Goal: Task Accomplishment & Management: Manage account settings

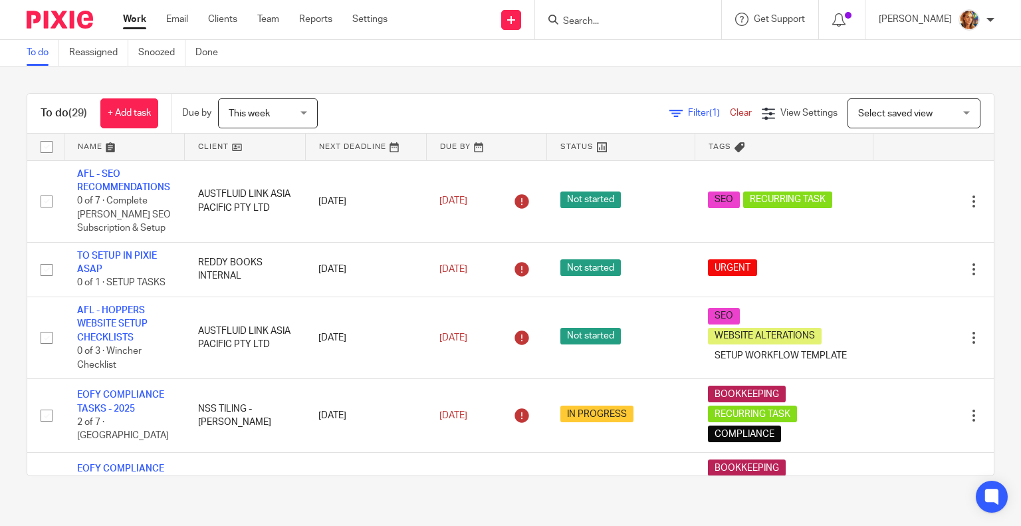
click at [495, 116] on span "Select saved view" at bounding box center [906, 113] width 97 height 28
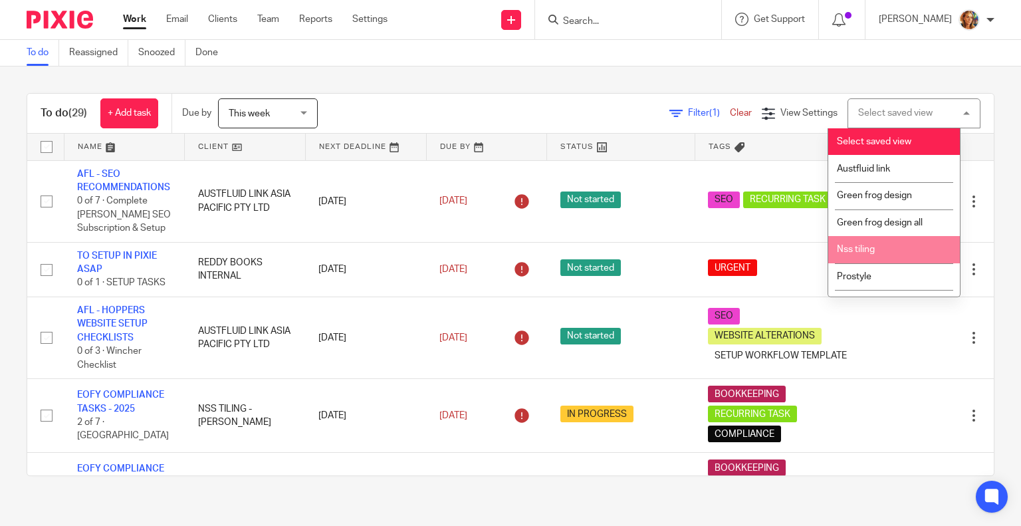
click at [495, 252] on li "Nss tiling" at bounding box center [894, 249] width 132 height 27
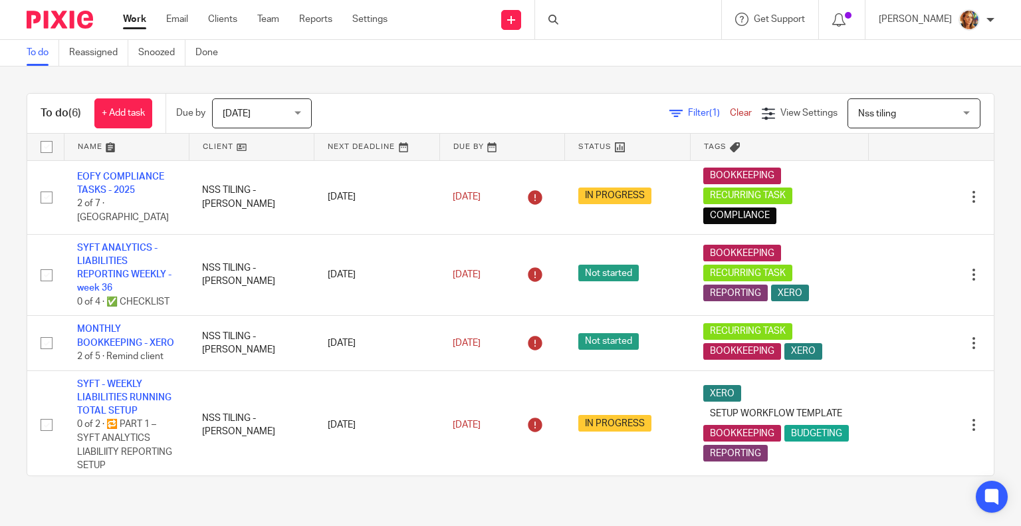
click at [261, 115] on span "Today" at bounding box center [258, 113] width 70 height 28
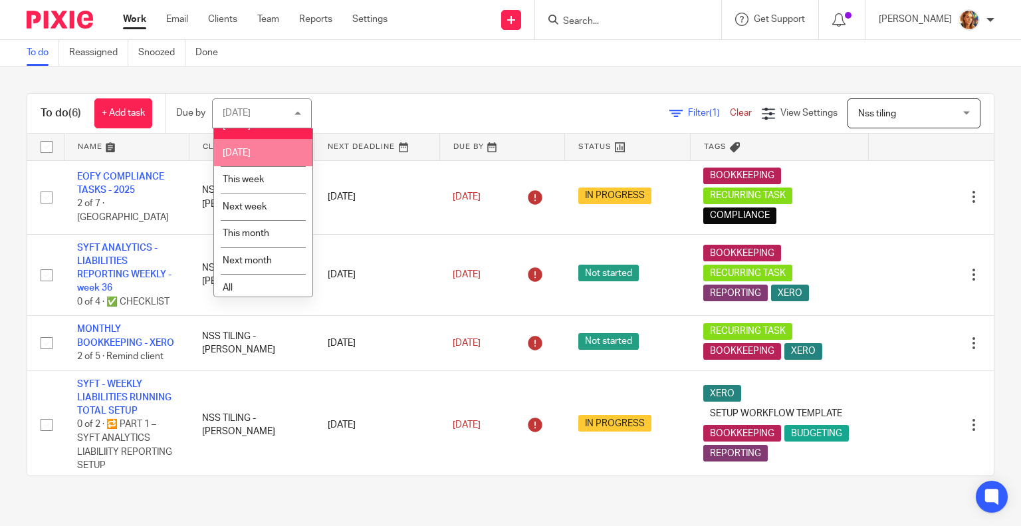
scroll to position [23, 0]
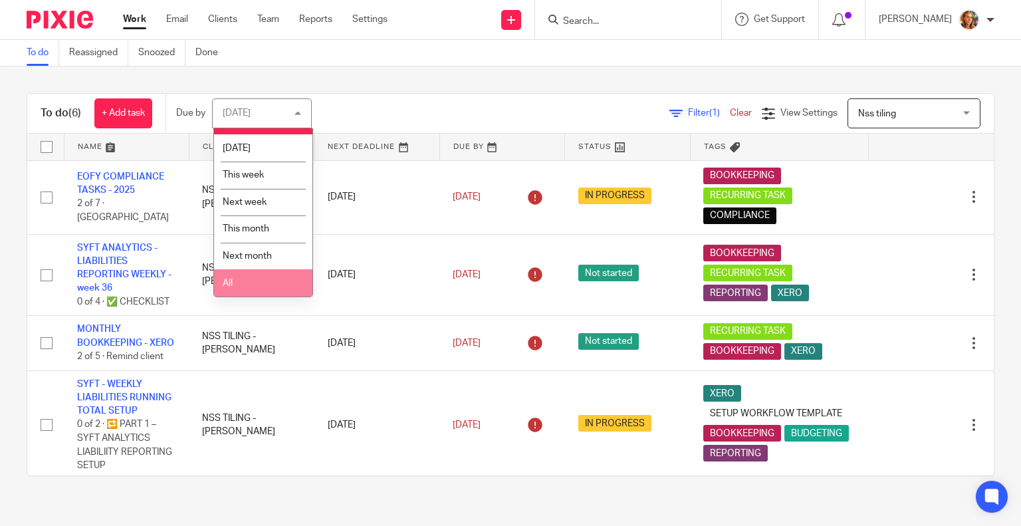
click at [287, 283] on li "All" at bounding box center [263, 282] width 98 height 27
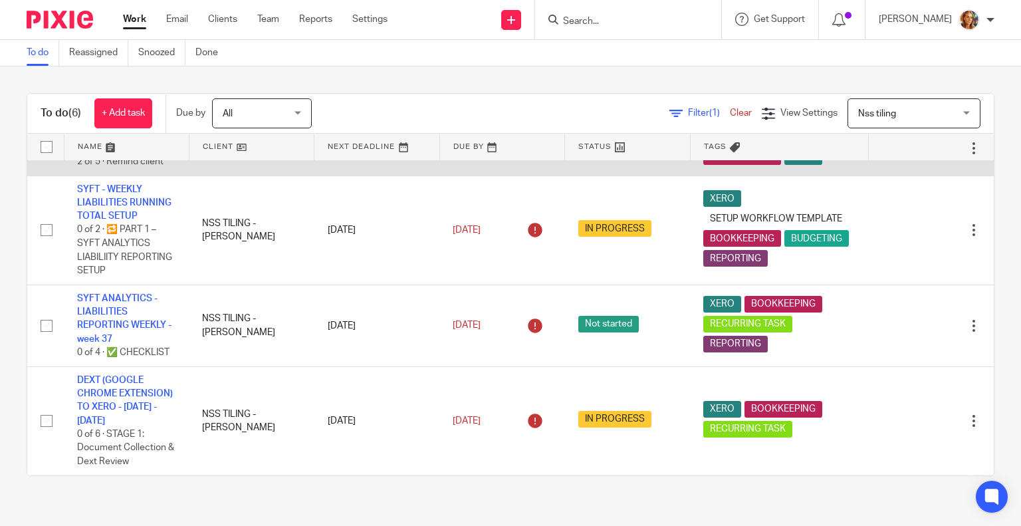
scroll to position [251, 0]
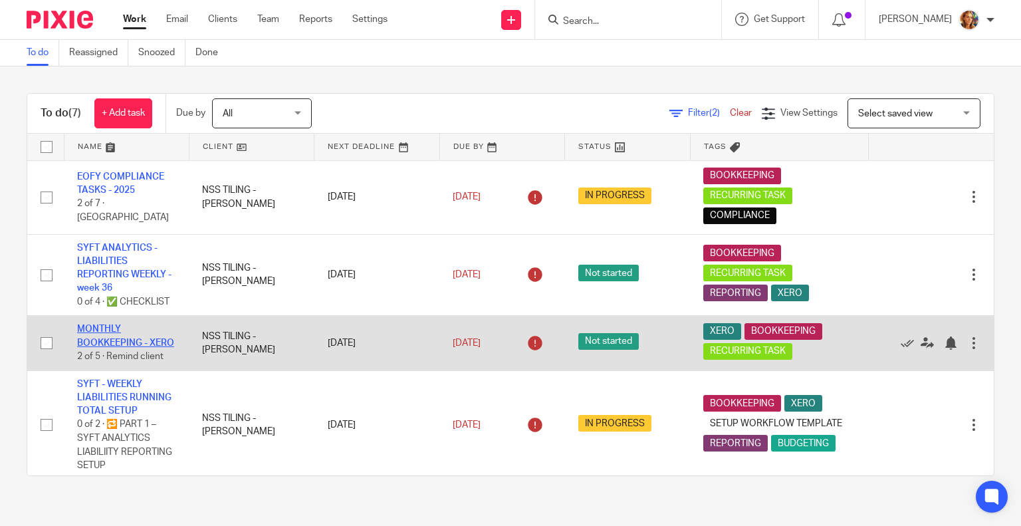
click at [112, 347] on link "MONTHLY BOOKKEEPING - XERO" at bounding box center [125, 335] width 97 height 23
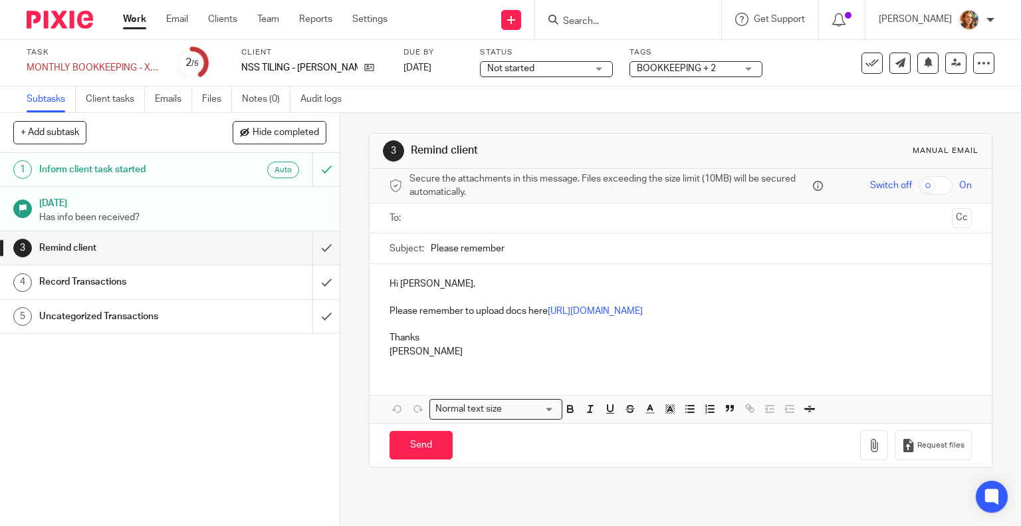
click at [212, 213] on p "Has info been received?" at bounding box center [182, 217] width 287 height 13
click at [213, 167] on div "Auto" at bounding box center [256, 169] width 86 height 17
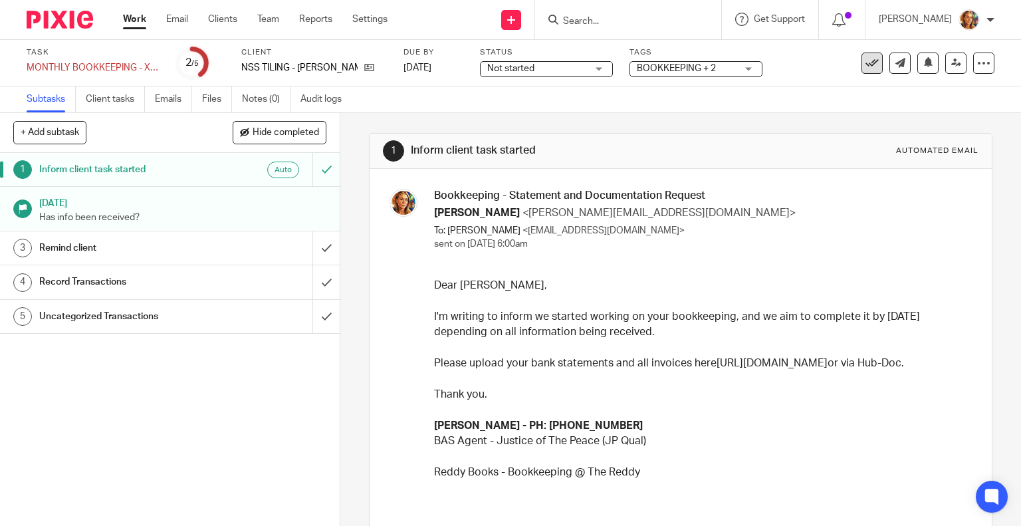
click at [865, 66] on icon at bounding box center [871, 62] width 13 height 13
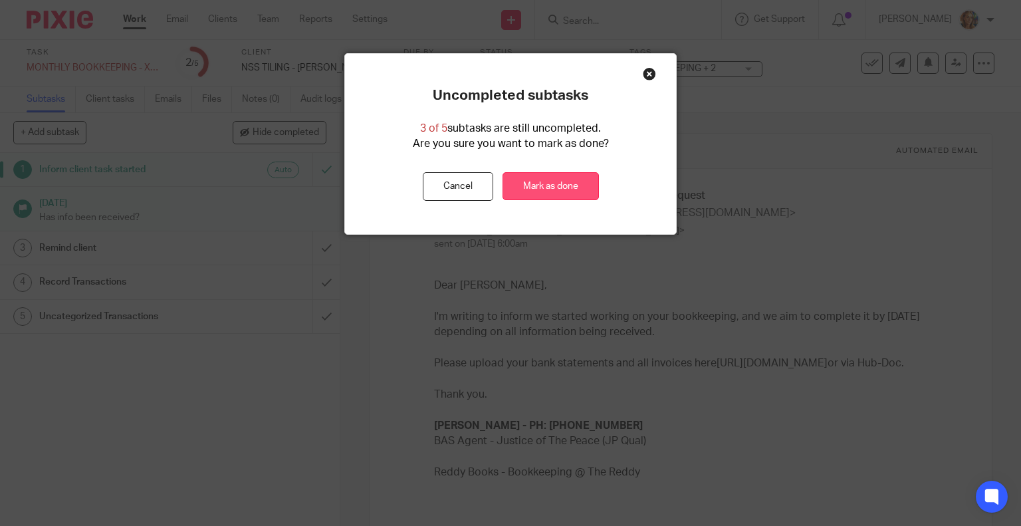
click at [534, 189] on link "Mark as done" at bounding box center [550, 186] width 96 height 29
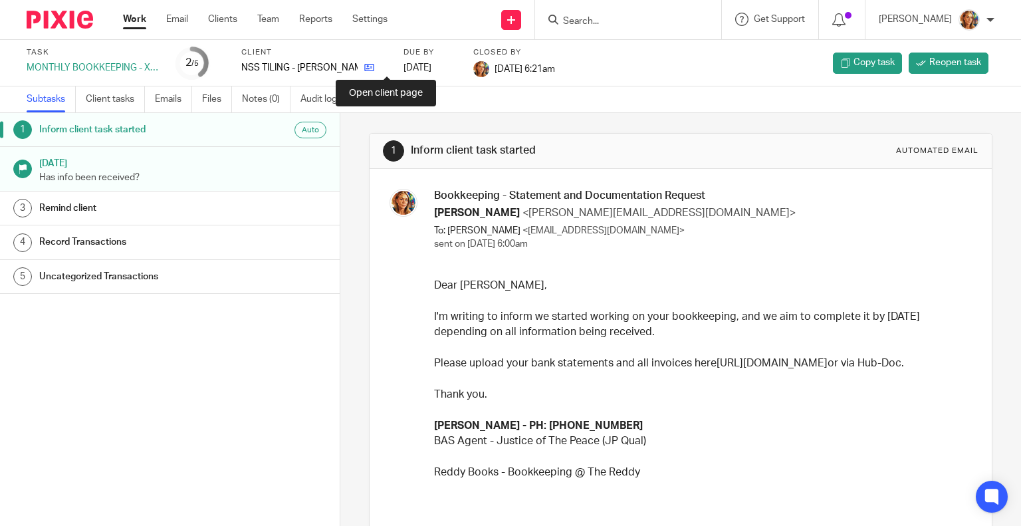
click at [374, 70] on icon at bounding box center [369, 67] width 10 height 10
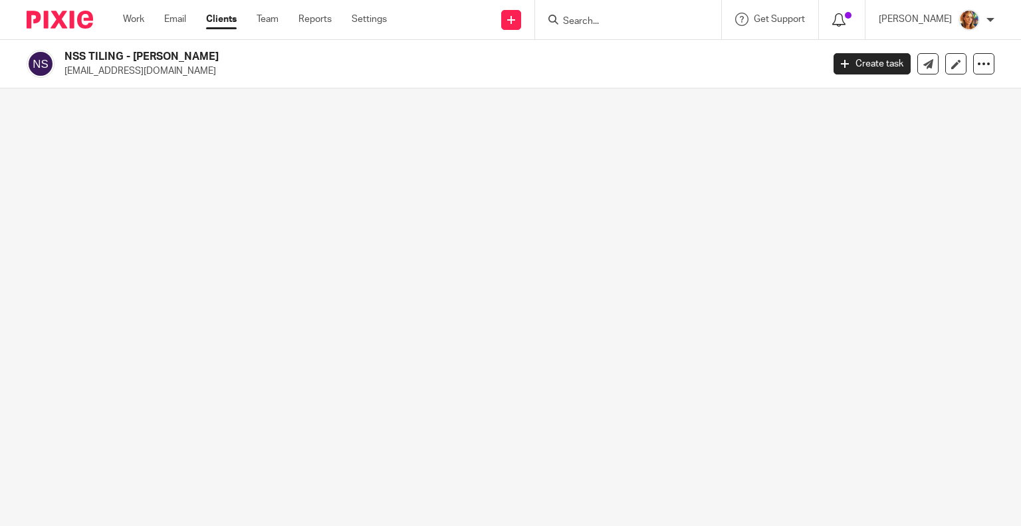
click at [832, 13] on icon at bounding box center [838, 19] width 13 height 13
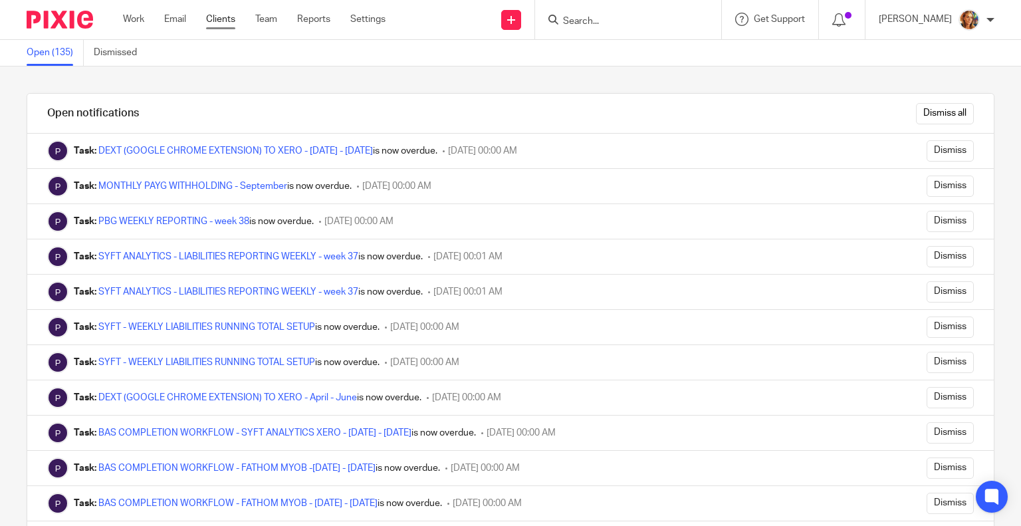
click at [229, 17] on link "Clients" at bounding box center [220, 19] width 29 height 13
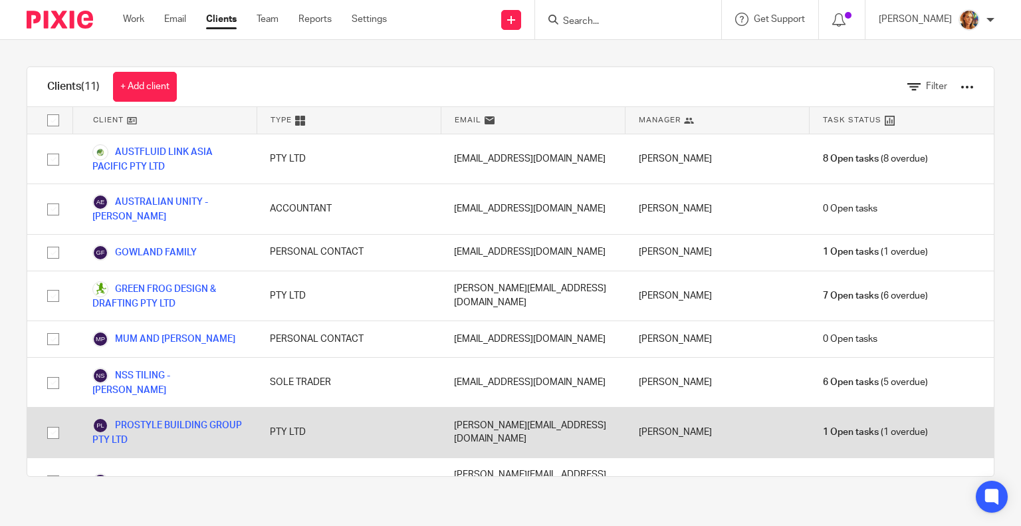
scroll to position [126, 0]
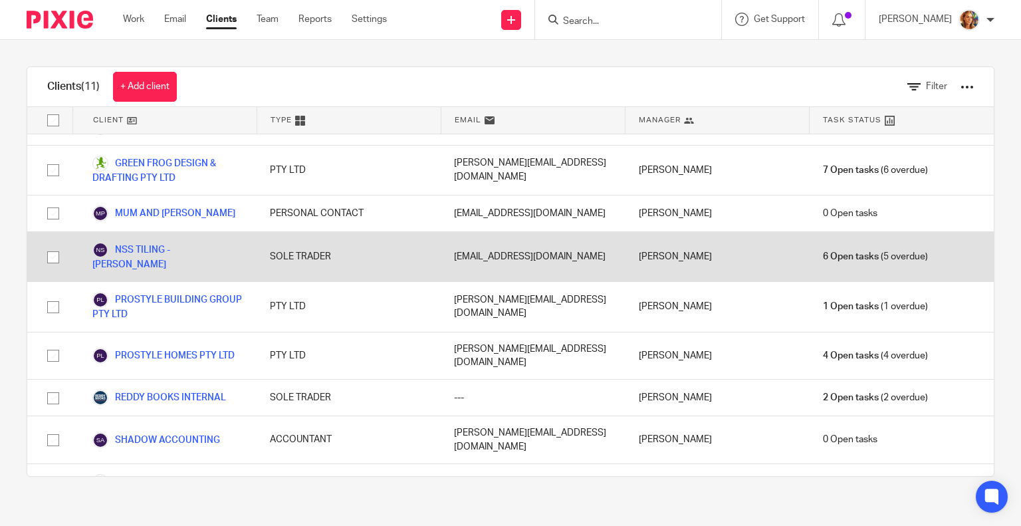
click at [207, 232] on div "NSS TILING - NATHAN SOUTHWELL" at bounding box center [164, 256] width 184 height 49
click at [199, 242] on link "NSS TILING - NATHAN SOUTHWELL" at bounding box center [167, 256] width 151 height 29
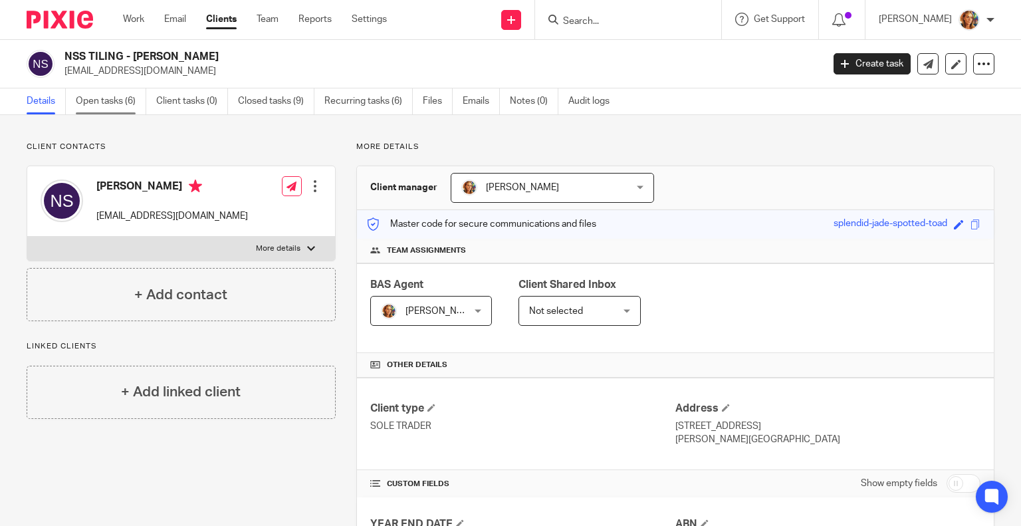
click at [96, 103] on link "Open tasks (6)" at bounding box center [111, 101] width 70 height 26
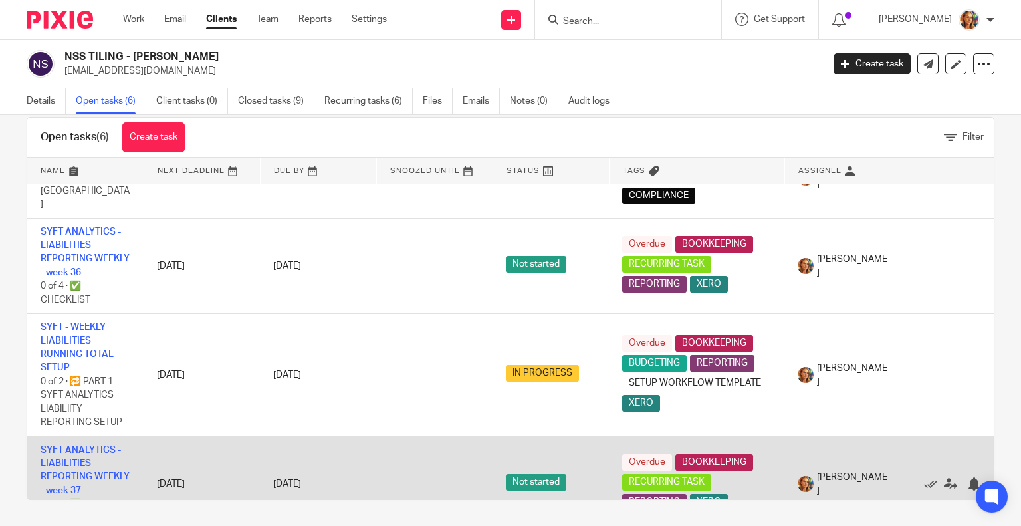
scroll to position [36, 0]
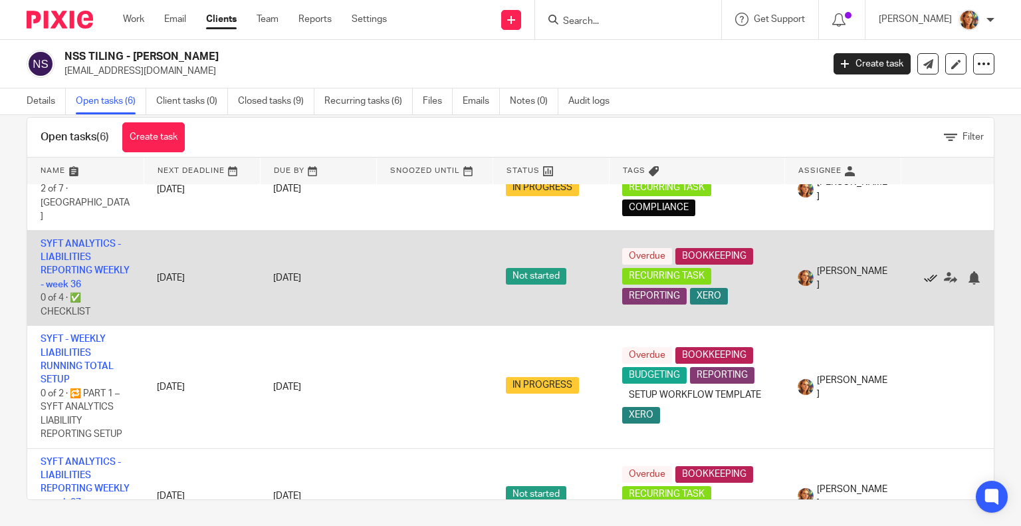
click at [930, 271] on icon at bounding box center [930, 277] width 13 height 13
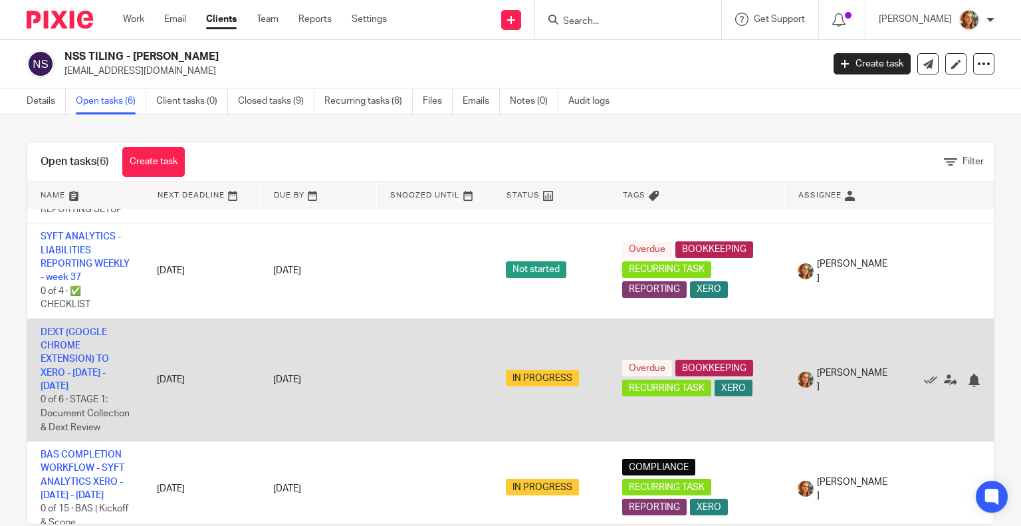
scroll to position [206, 0]
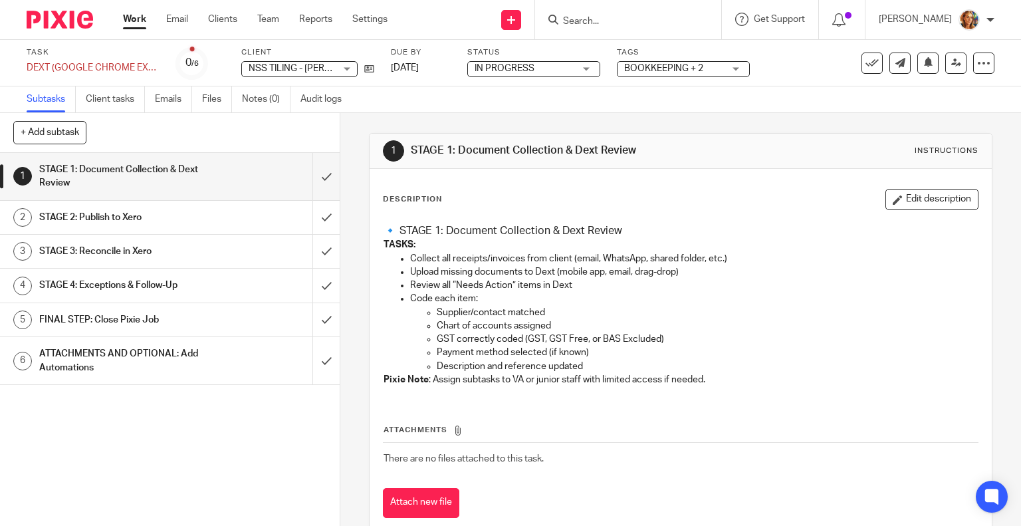
click at [161, 203] on link "2 STAGE 2: Publish to Xero" at bounding box center [156, 217] width 312 height 33
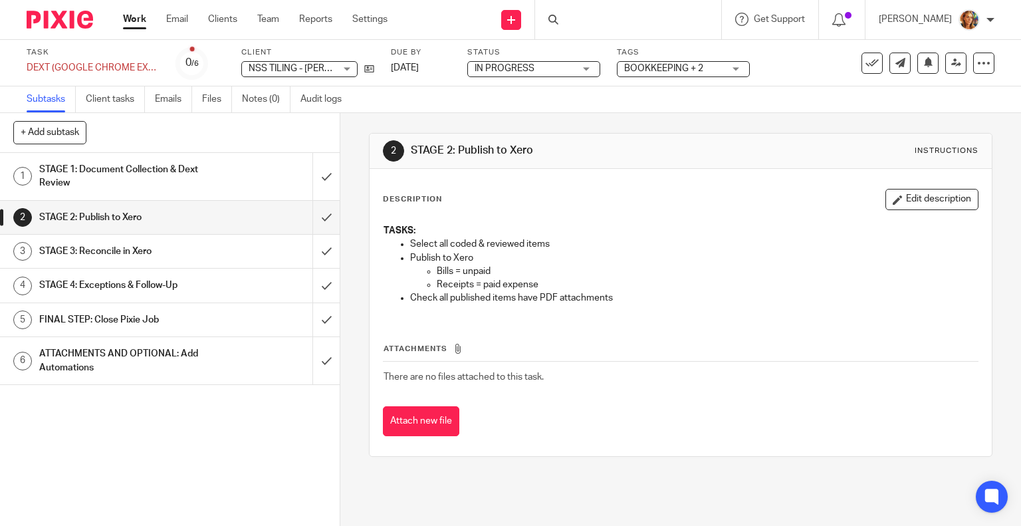
click at [209, 387] on div "1 STAGE 1: Document Collection & Dext Review 2 STAGE 2: Publish to Xero 3 STAGE…" at bounding box center [170, 339] width 340 height 373
click at [219, 363] on div "ATTACHMENTS AND OPTIONAL: Add Automations" at bounding box center [169, 361] width 260 height 34
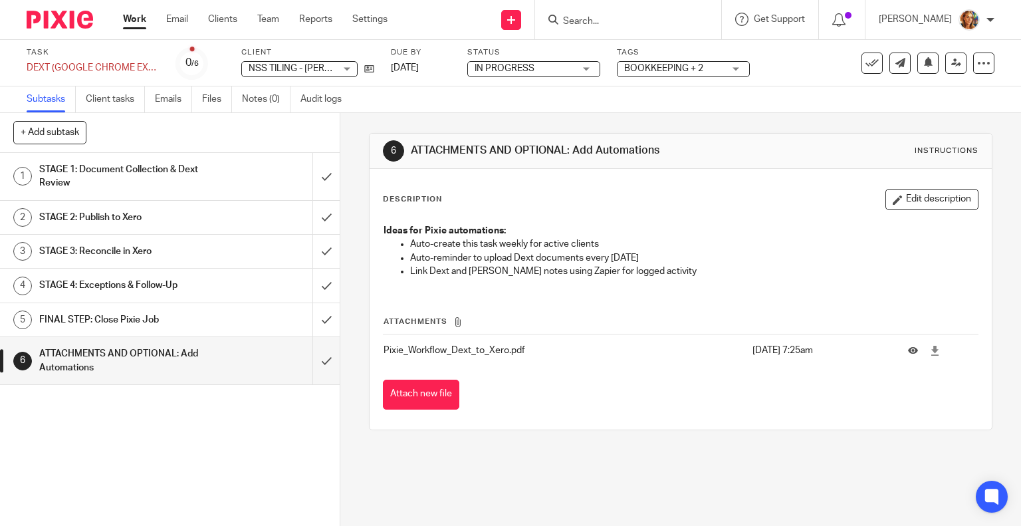
click at [429, 346] on p "Pixie_Workflow_Dext_to_Xero.pdf" at bounding box center [564, 350] width 362 height 13
click at [908, 349] on button at bounding box center [918, 351] width 20 height 10
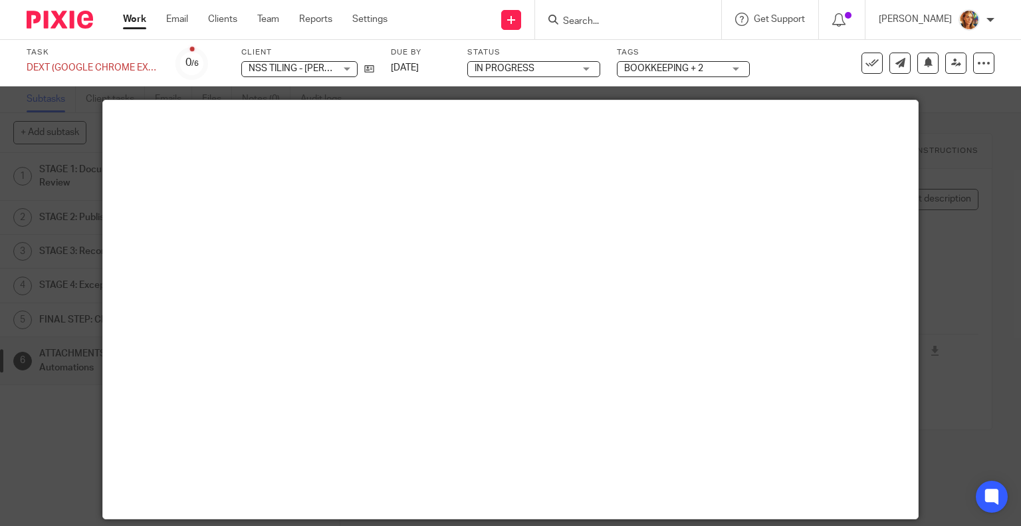
click at [974, 144] on div at bounding box center [510, 263] width 1021 height 526
click at [932, 173] on div at bounding box center [510, 263] width 1021 height 526
click at [975, 161] on div at bounding box center [510, 263] width 1021 height 526
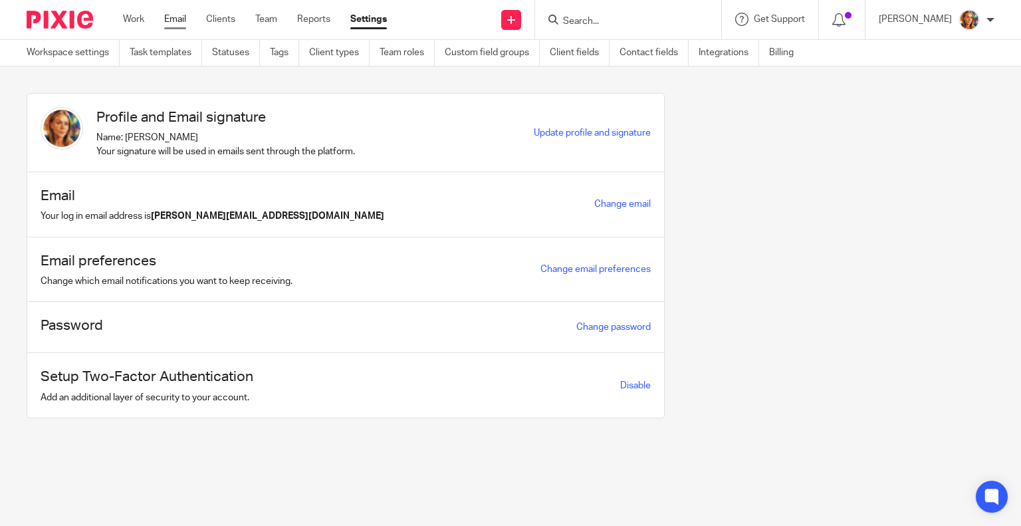
click at [179, 23] on link "Email" at bounding box center [175, 19] width 22 height 13
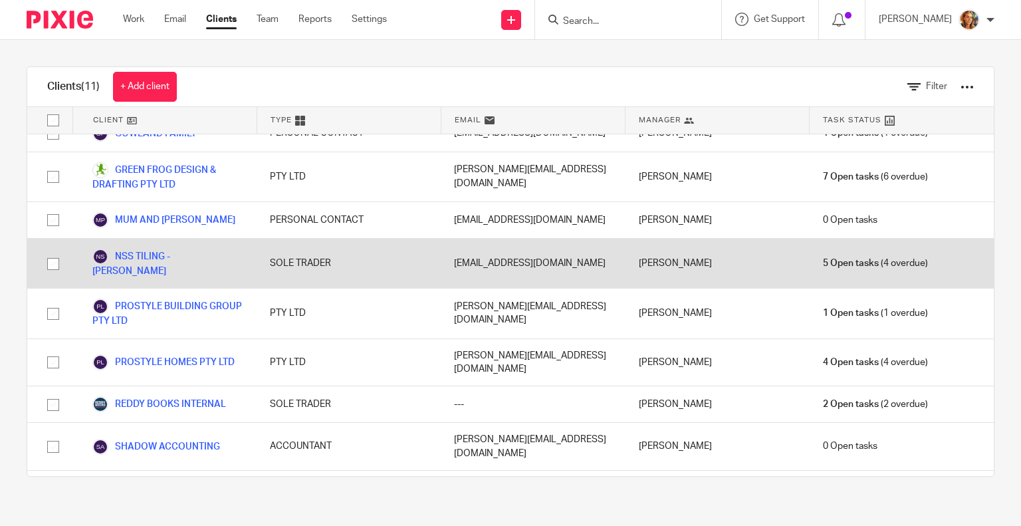
scroll to position [126, 0]
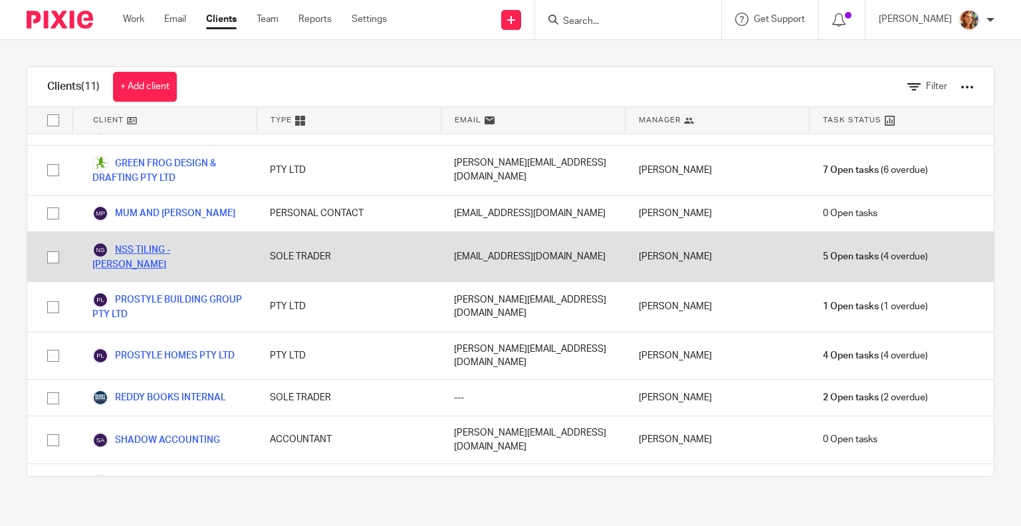
click at [158, 242] on link "NSS TILING - [PERSON_NAME]" at bounding box center [167, 256] width 151 height 29
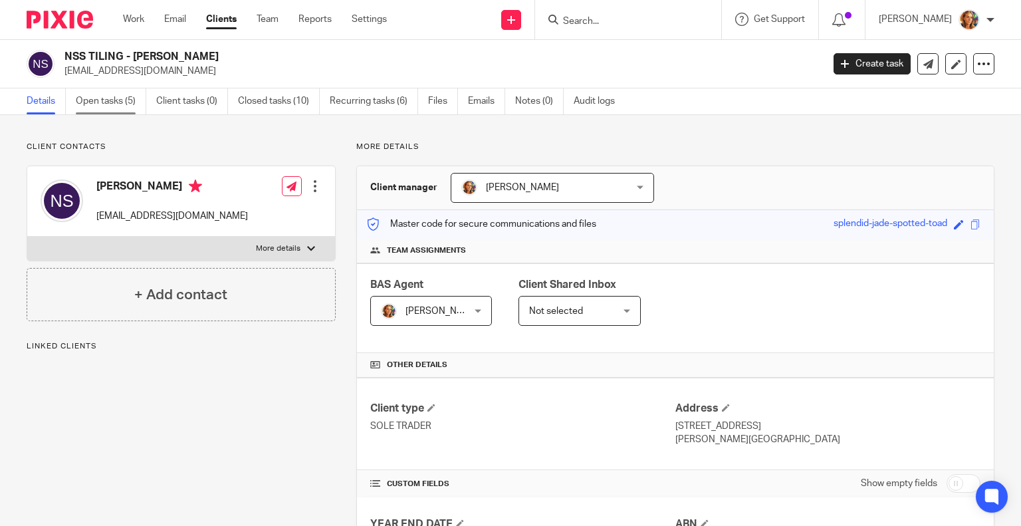
click at [122, 97] on link "Open tasks (5)" at bounding box center [111, 101] width 70 height 26
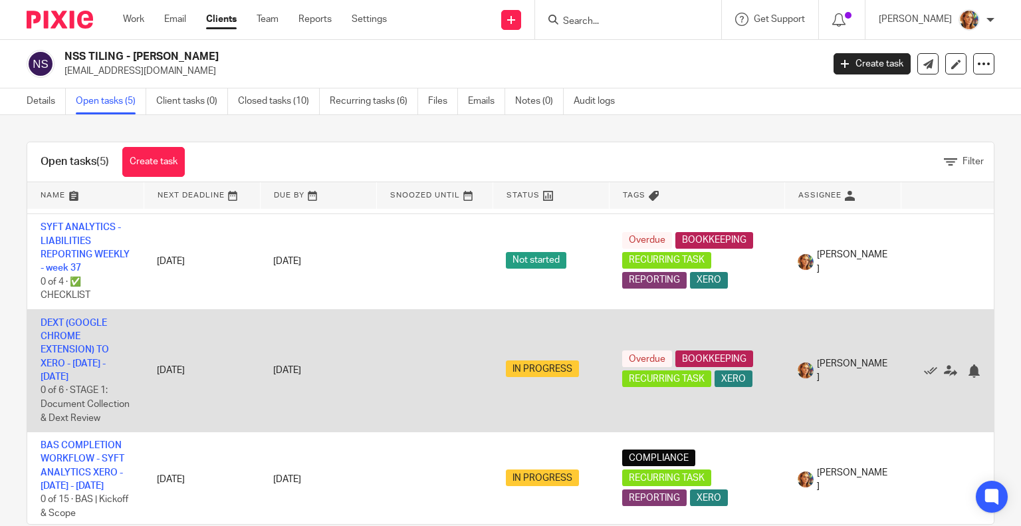
scroll to position [206, 0]
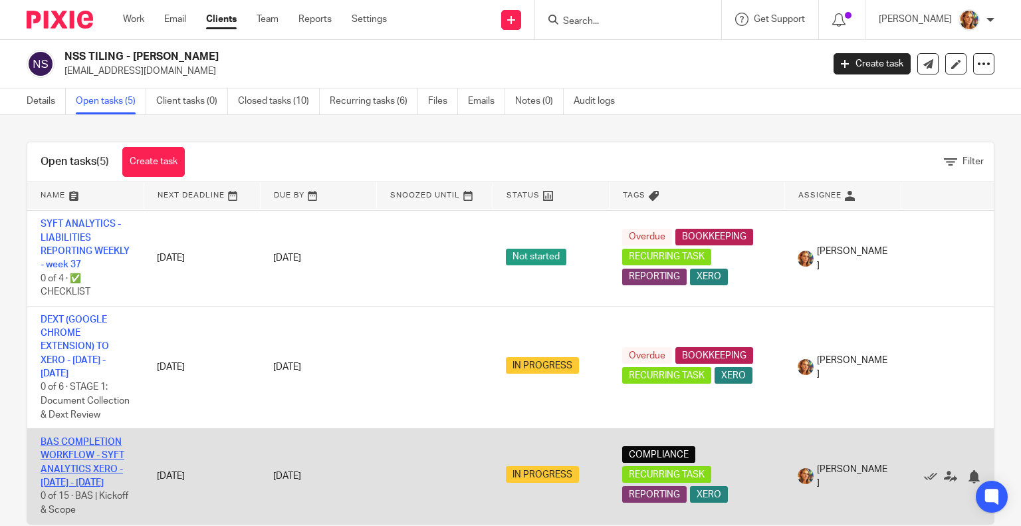
click at [82, 458] on link "BAS COMPLETION WORKFLOW - SYFT ANALYTICS XERO - [DATE] - [DATE]" at bounding box center [83, 462] width 84 height 50
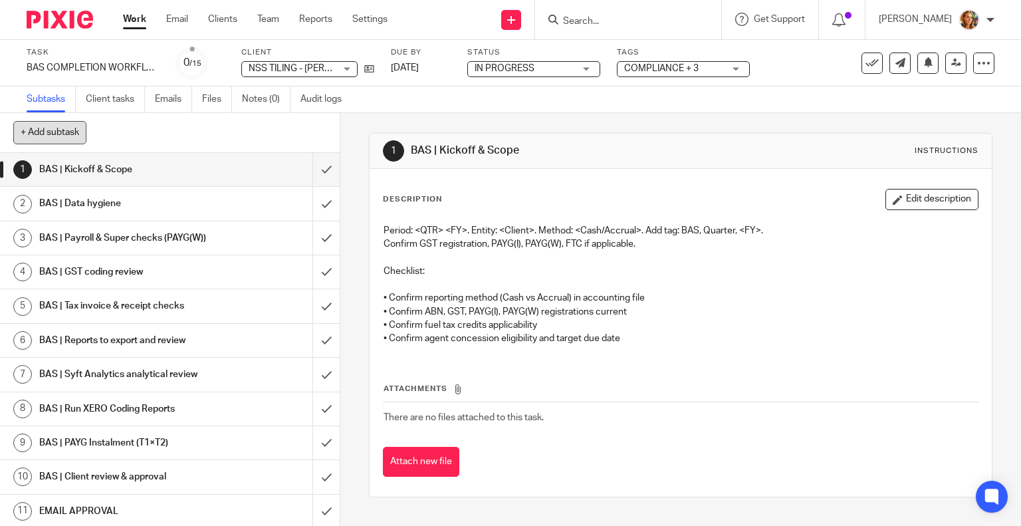
click at [68, 130] on button "+ Add subtask" at bounding box center [49, 132] width 73 height 23
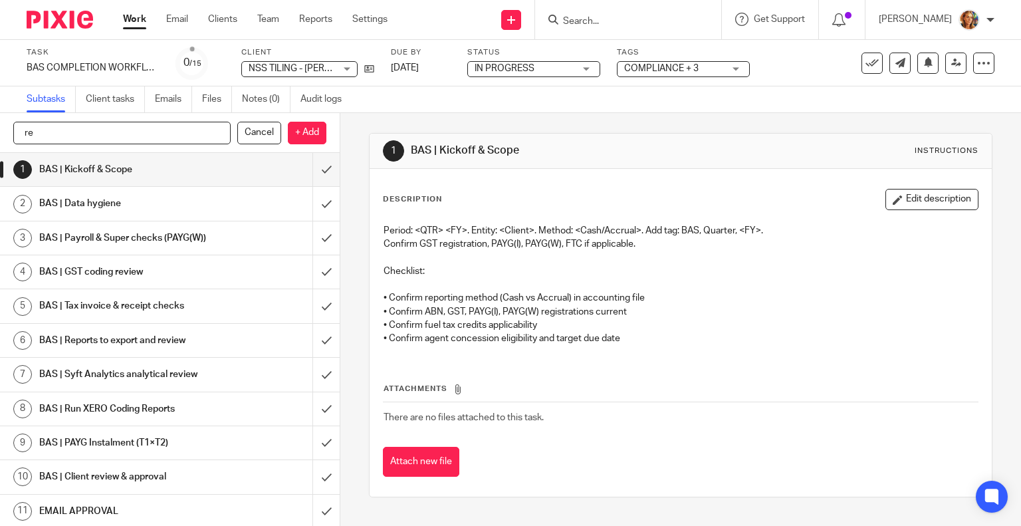
type input "r"
type input "REQUEST FOR DECEMBER INVOICES"
click at [308, 130] on p "+ Add" at bounding box center [307, 133] width 39 height 23
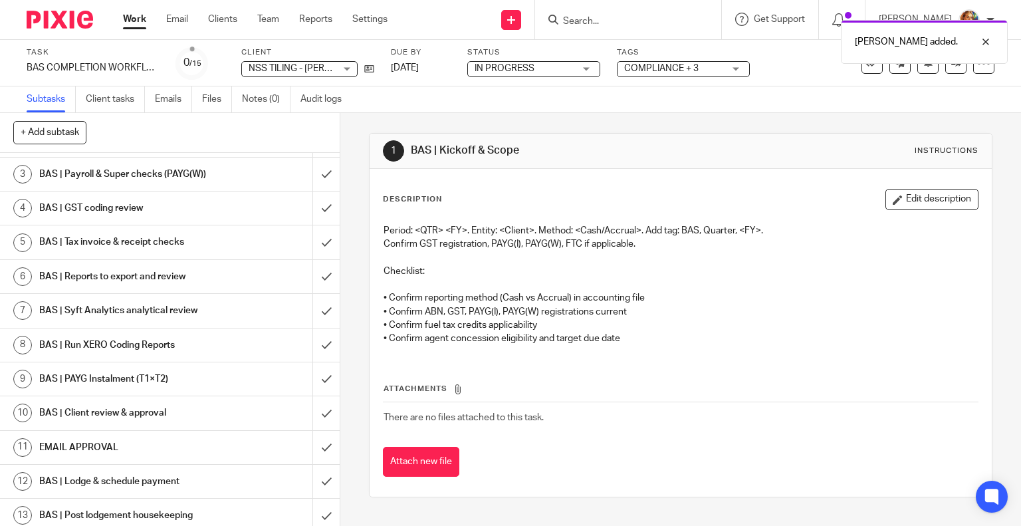
scroll to position [197, 0]
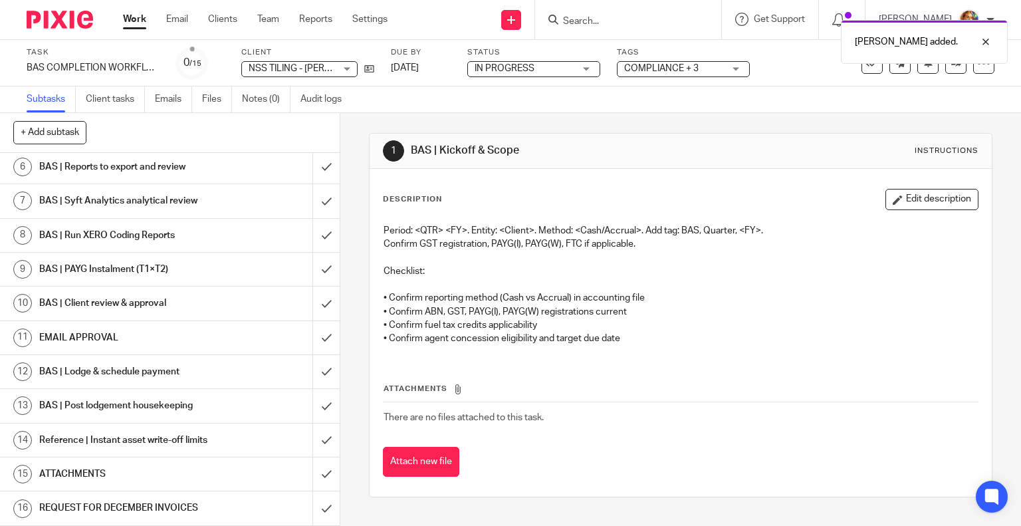
click at [229, 499] on div "REQUEST FOR DECEMBER INVOICES" at bounding box center [169, 508] width 260 height 20
click at [112, 504] on h1 "REQUEST FOR DECEMBER INVOICES" at bounding box center [125, 508] width 173 height 20
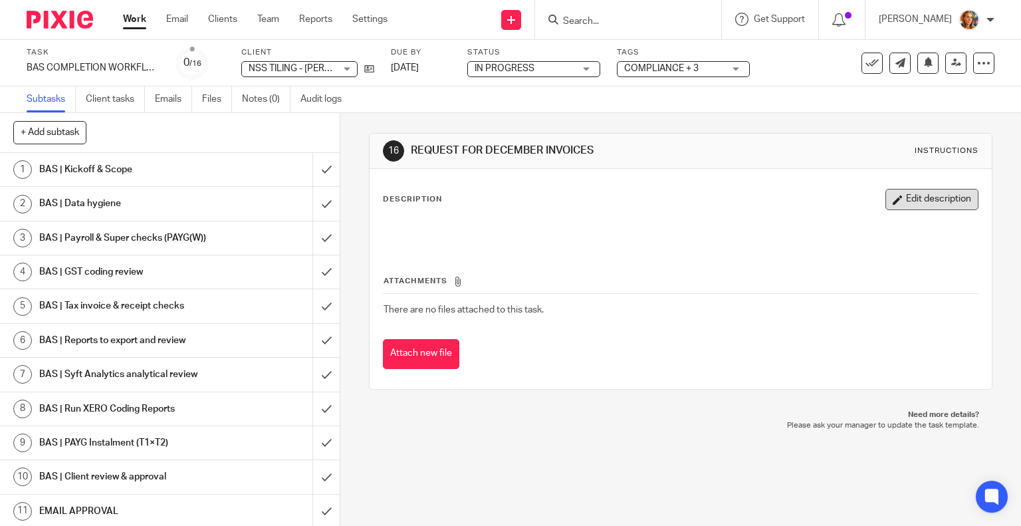
click at [909, 199] on button "Edit description" at bounding box center [931, 199] width 93 height 21
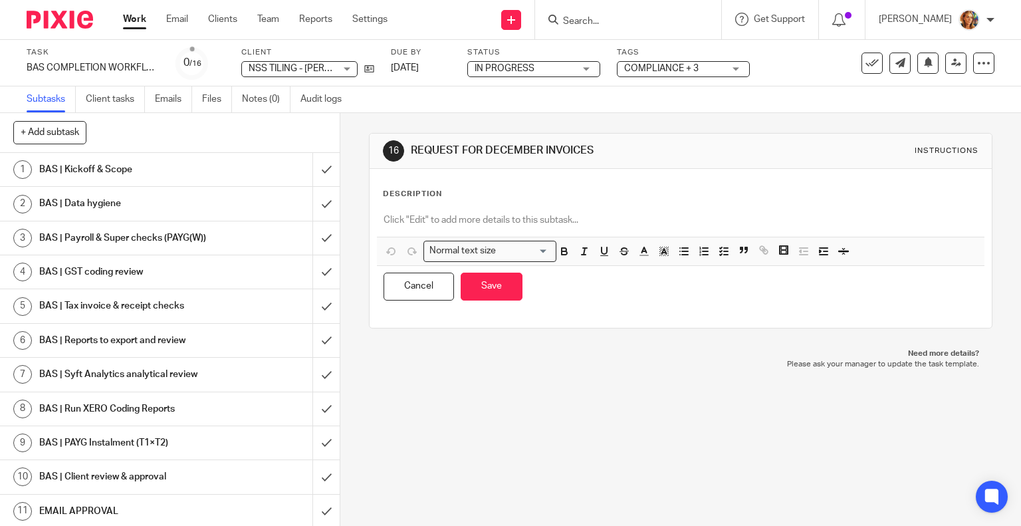
click at [548, 215] on p at bounding box center [680, 219] width 595 height 13
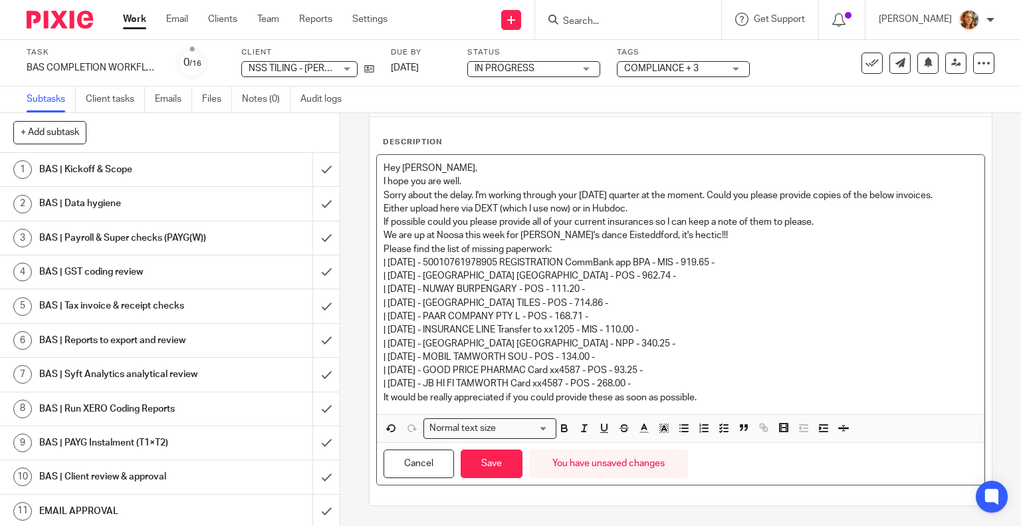
scroll to position [85, 0]
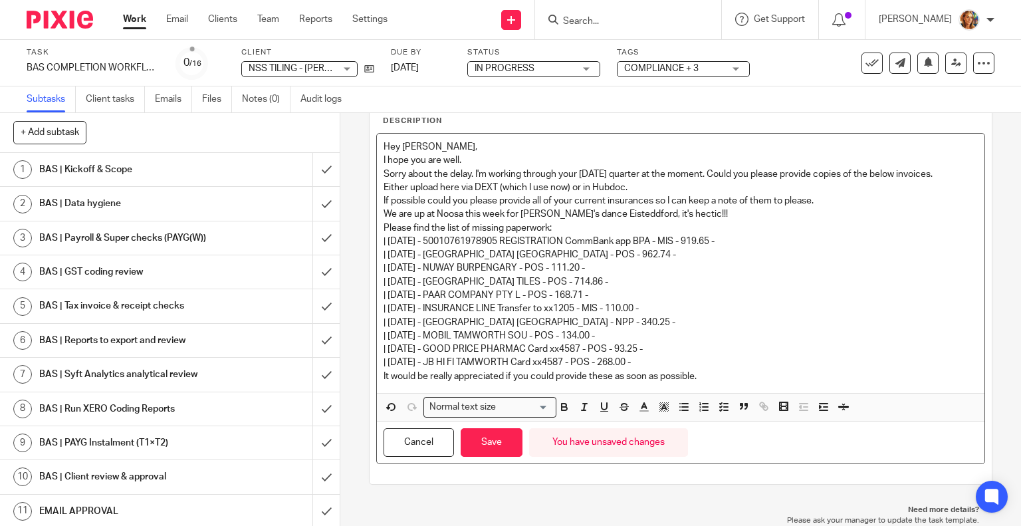
click at [857, 446] on div "Cancel Save You have unsaved changes" at bounding box center [681, 442] width 608 height 42
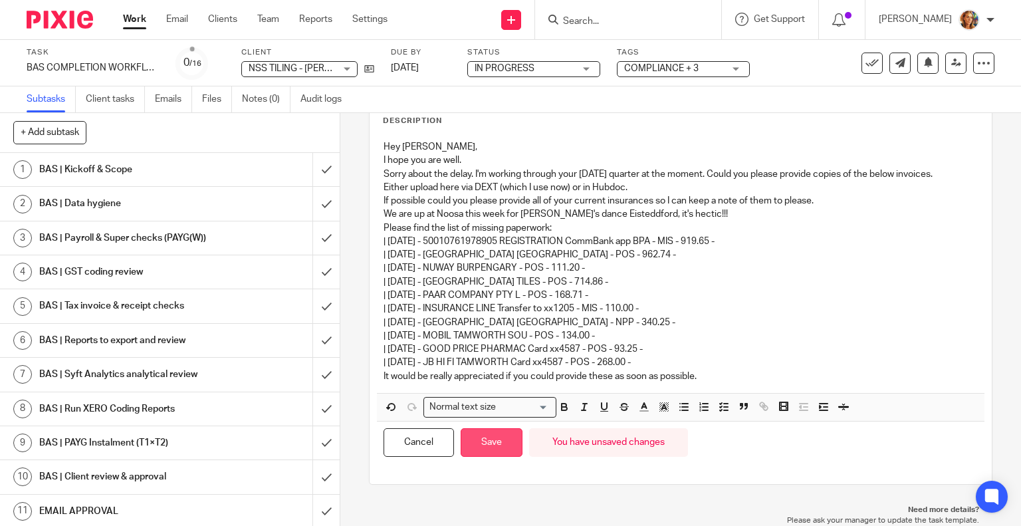
click at [510, 450] on button "Save" at bounding box center [492, 442] width 62 height 29
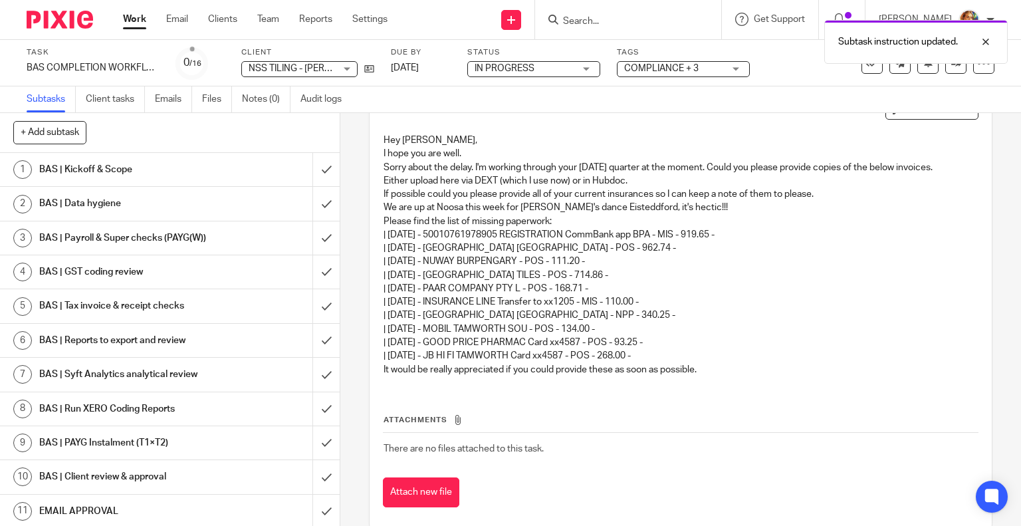
scroll to position [146, 0]
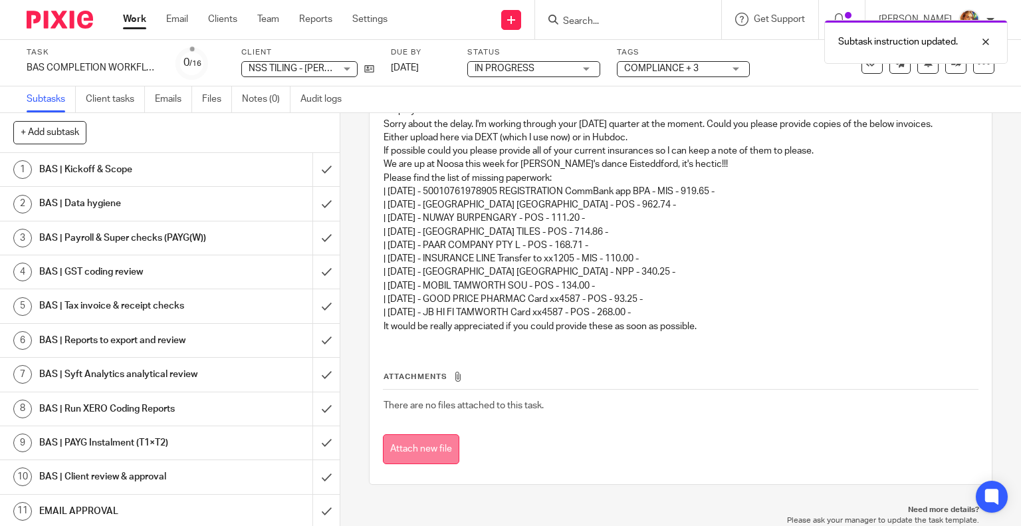
click at [420, 446] on button "Attach new file" at bounding box center [421, 449] width 76 height 30
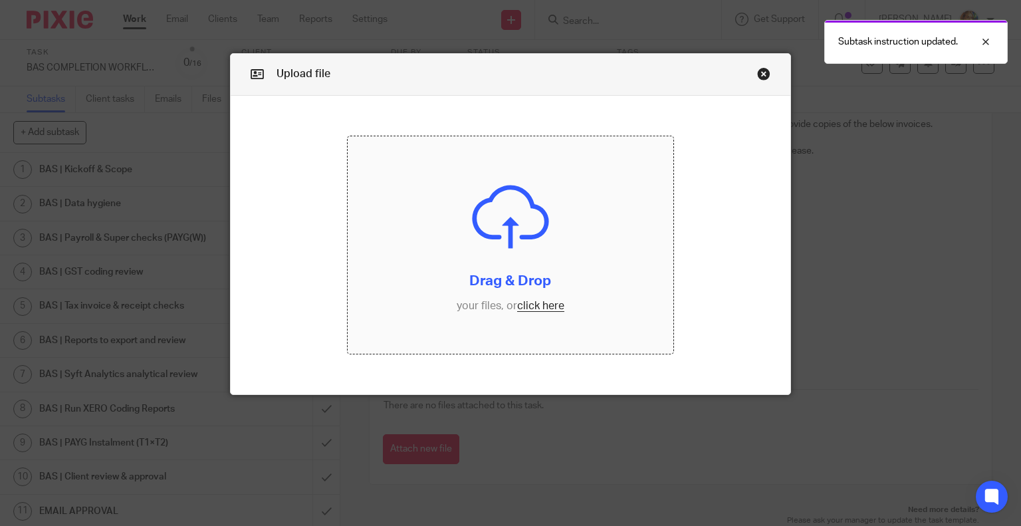
click at [545, 308] on input "file" at bounding box center [511, 244] width 326 height 217
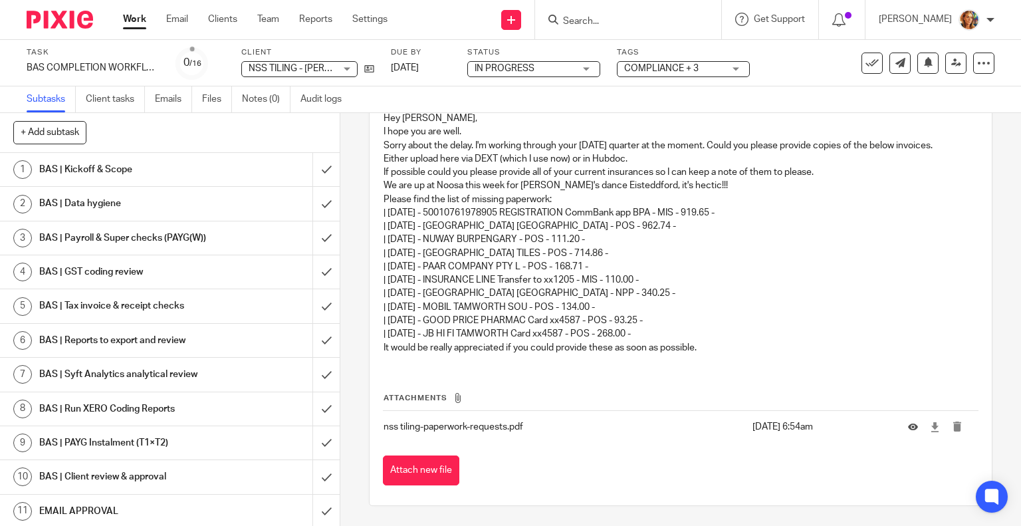
scroll to position [197, 0]
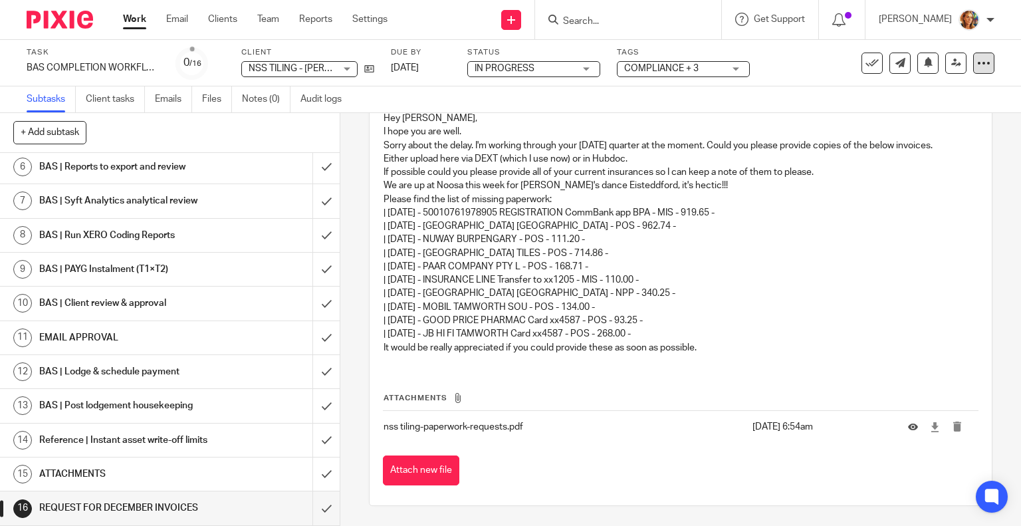
click at [977, 60] on icon at bounding box center [983, 62] width 13 height 13
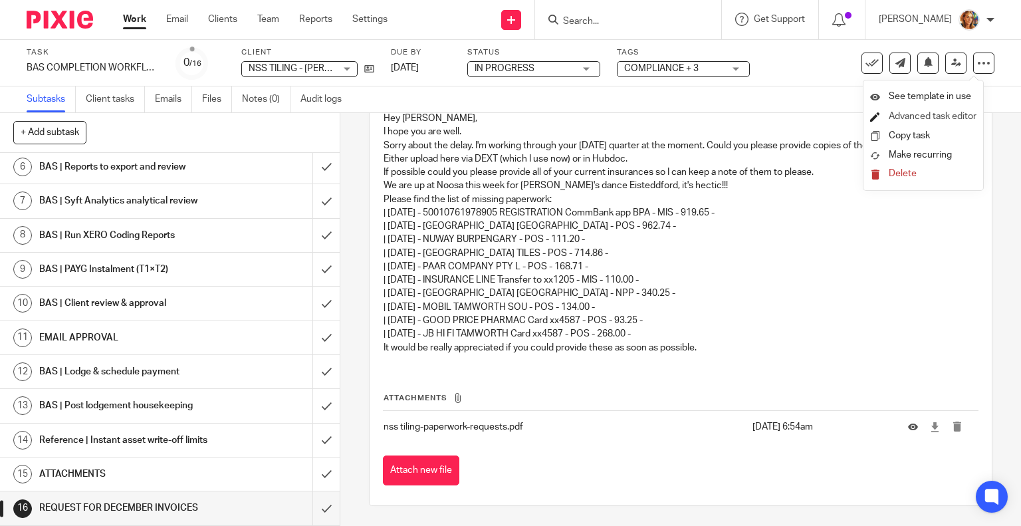
click at [962, 121] on li "Advanced task editor" at bounding box center [923, 116] width 106 height 19
click at [944, 114] on link "Advanced task editor" at bounding box center [933, 116] width 88 height 9
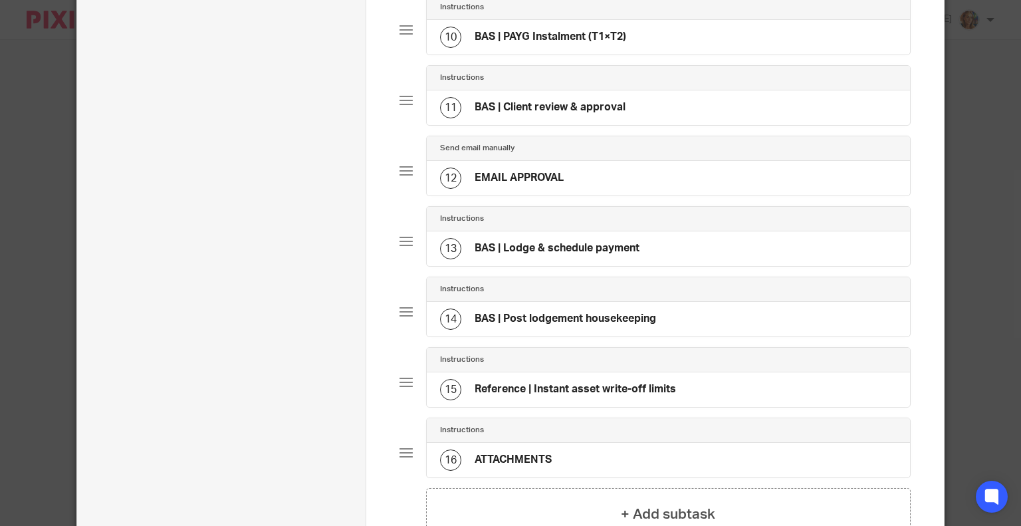
scroll to position [952, 0]
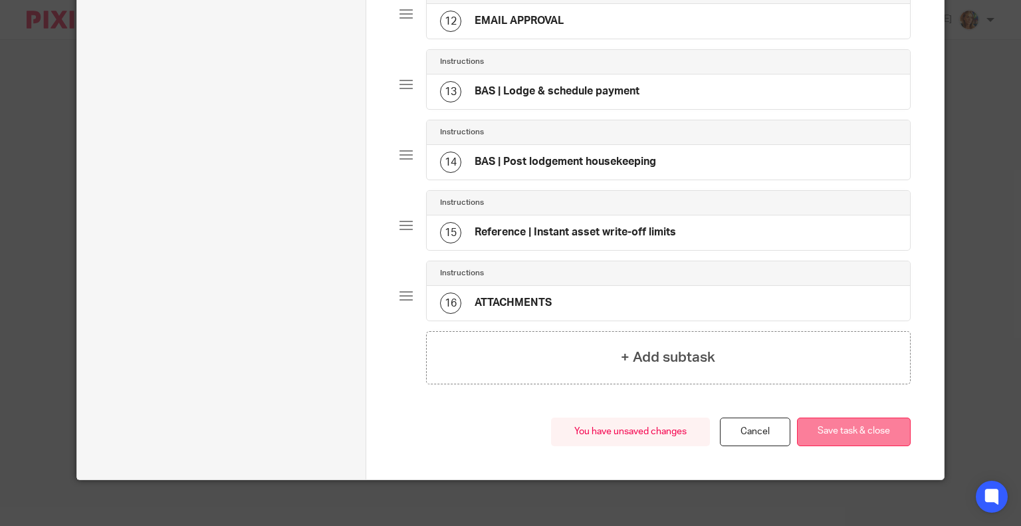
click at [864, 431] on button "Save task & close" at bounding box center [854, 431] width 114 height 29
